Goal: Task Accomplishment & Management: Use online tool/utility

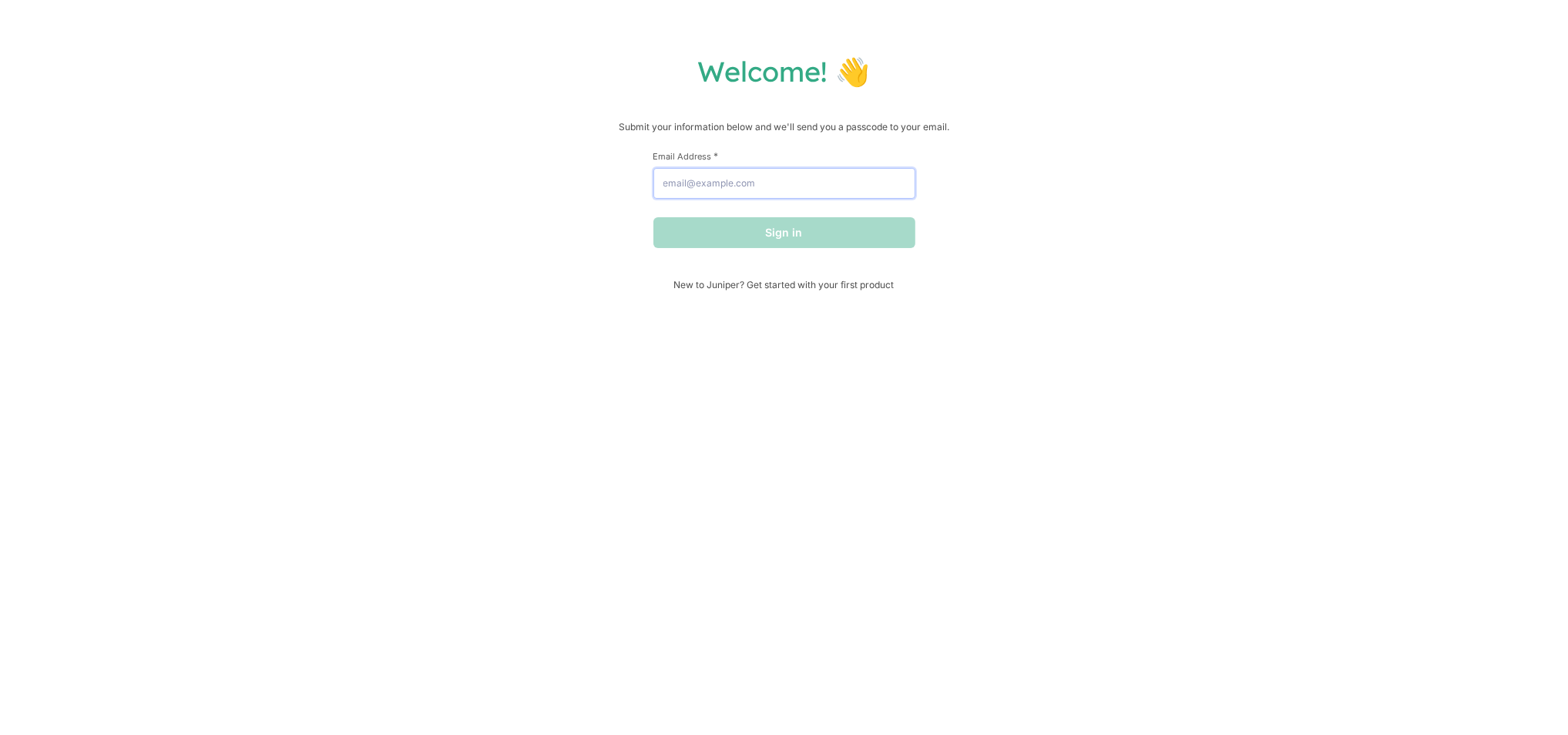
click at [774, 185] on input "Email Address *" at bounding box center [785, 184] width 262 height 31
type input "jakez@anotheraxiom.com"
click at [793, 229] on button "Sign in" at bounding box center [785, 233] width 262 height 31
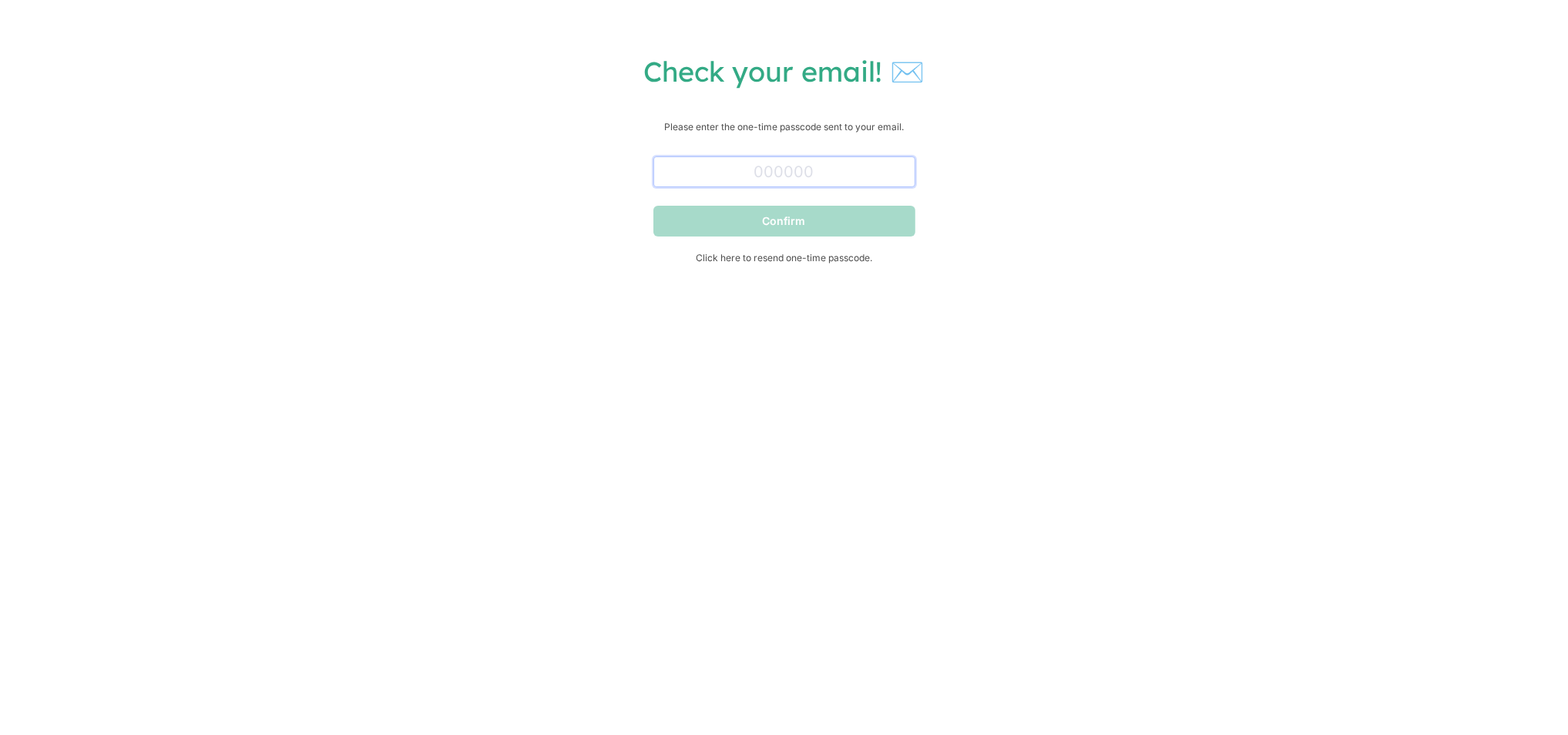
click at [781, 174] on input "text" at bounding box center [785, 172] width 262 height 31
paste input "058251"
type input "058251"
click at [786, 225] on button "Confirm" at bounding box center [785, 221] width 262 height 31
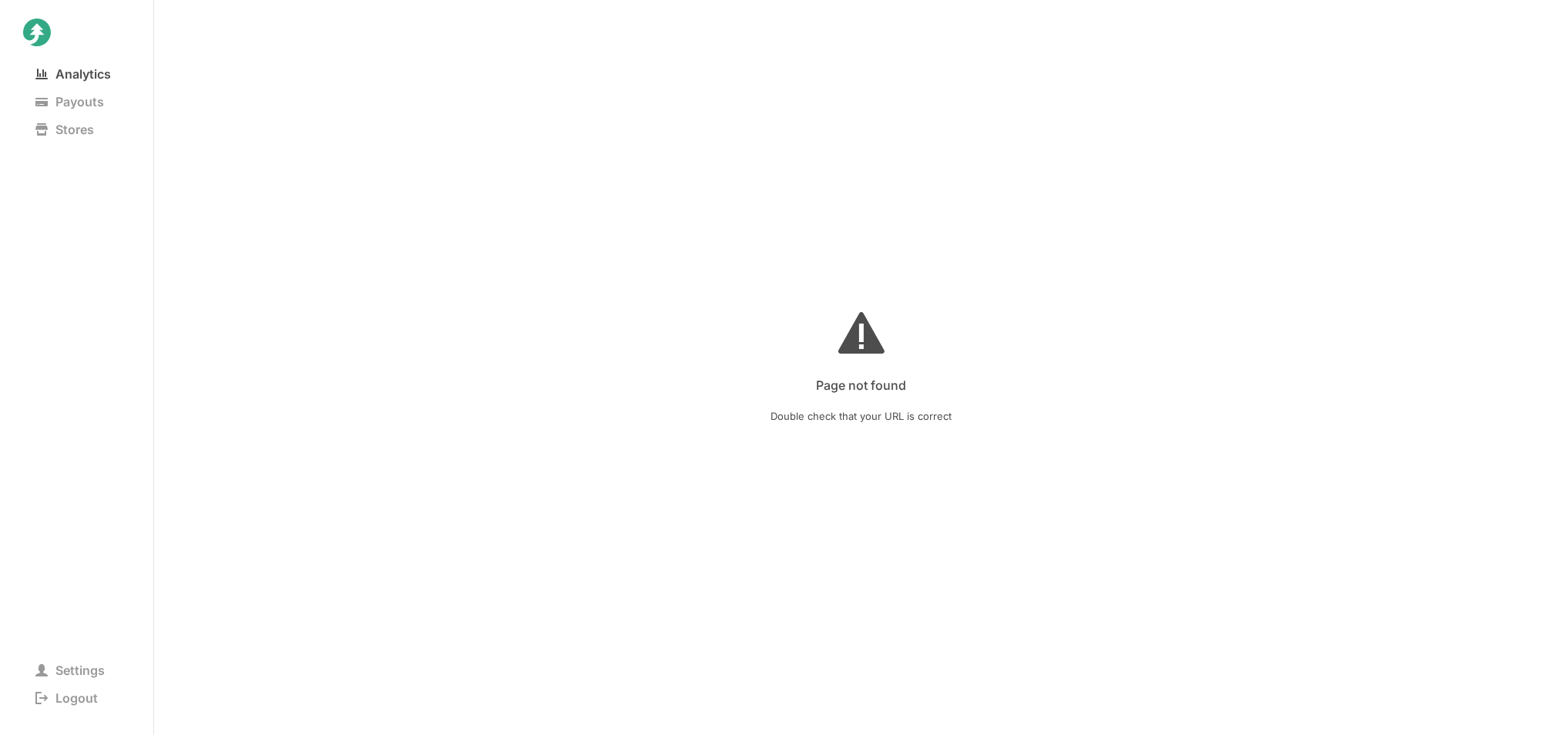
click at [79, 75] on span "Analytics" at bounding box center [73, 74] width 100 height 22
